Goal: Navigation & Orientation: Find specific page/section

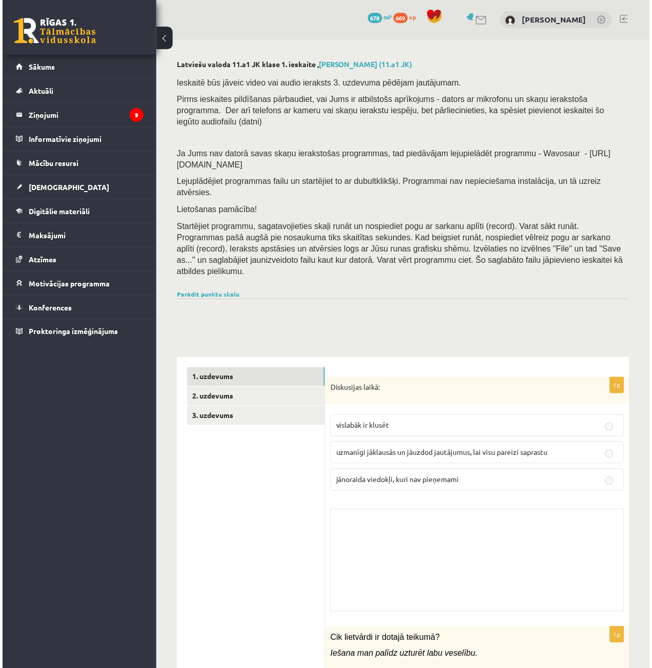
scroll to position [3562, 0]
